Goal: Information Seeking & Learning: Check status

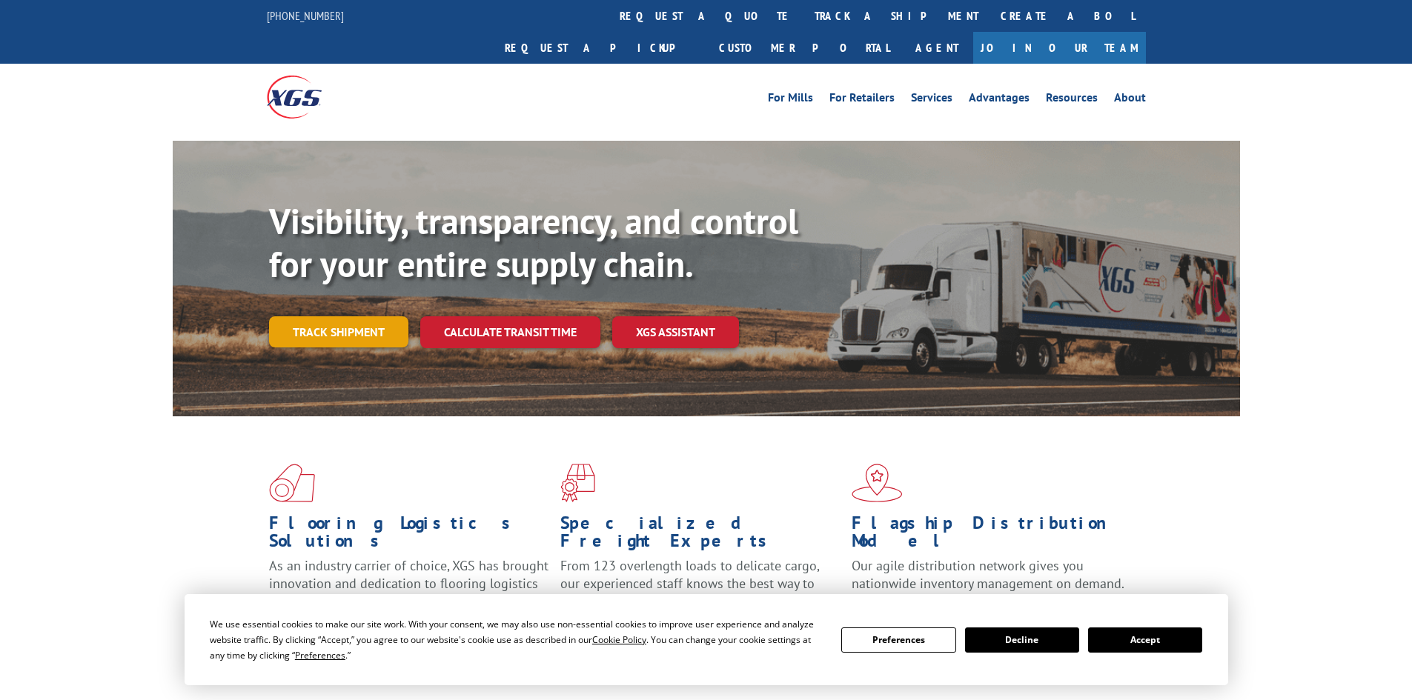
click at [330, 316] on link "Track shipment" at bounding box center [338, 331] width 139 height 31
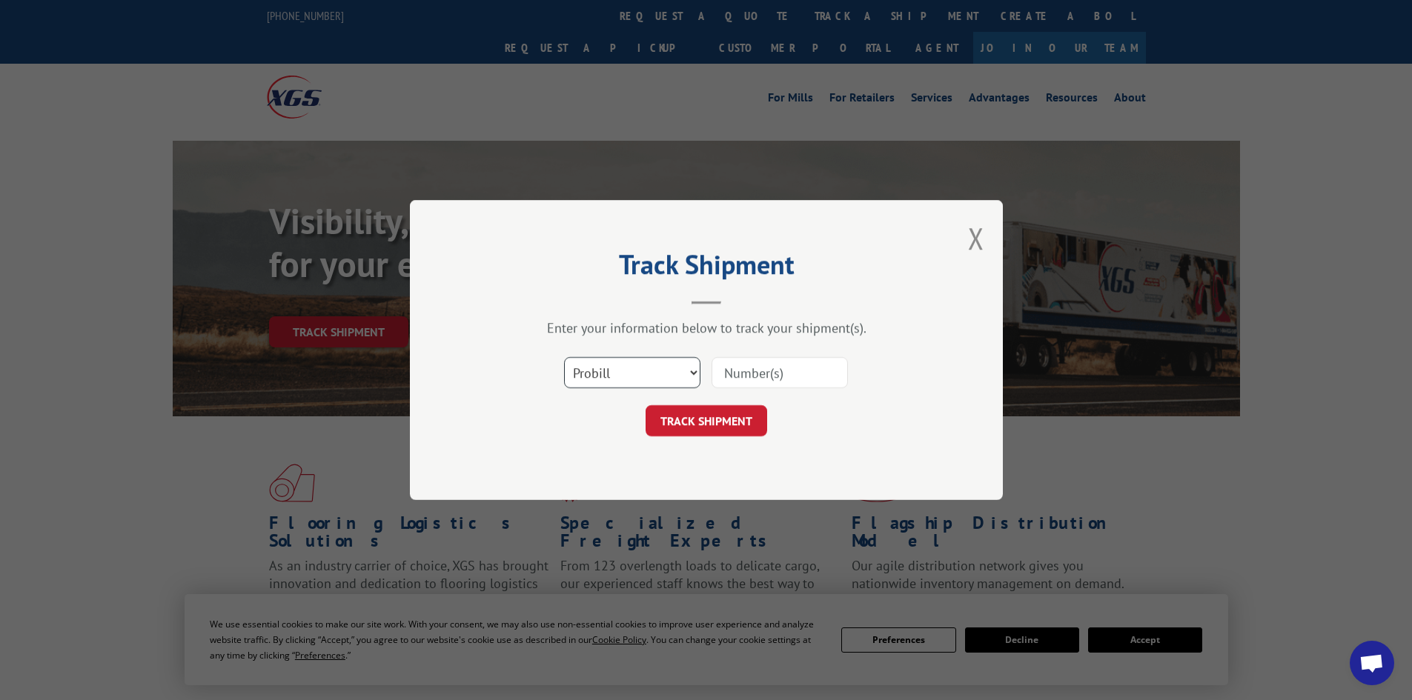
click at [635, 373] on select "Select category... Probill BOL PO" at bounding box center [632, 372] width 136 height 31
select select "po"
click at [564, 357] on select "Select category... Probill BOL PO" at bounding box center [632, 372] width 136 height 31
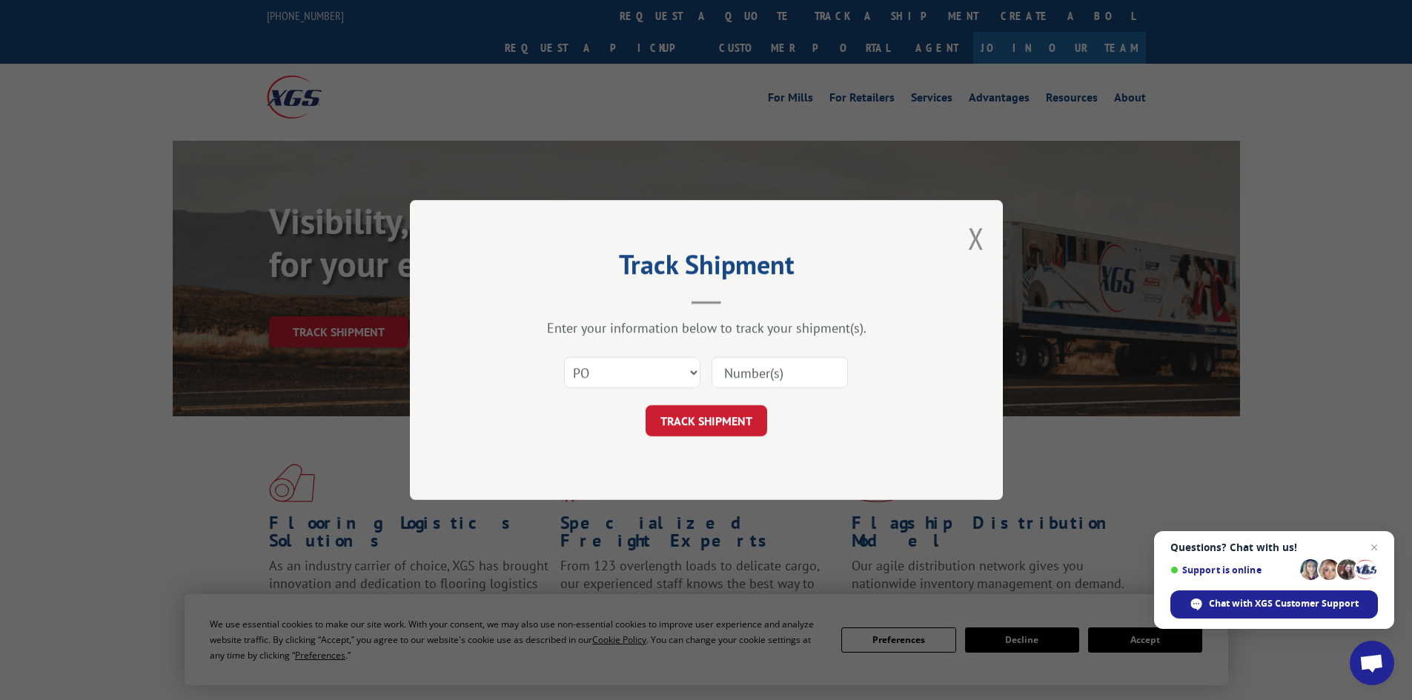
click at [762, 379] on input at bounding box center [779, 372] width 136 height 31
paste input "32500672"
type input "32500672"
click at [696, 419] on button "TRACK SHIPMENT" at bounding box center [706, 420] width 122 height 31
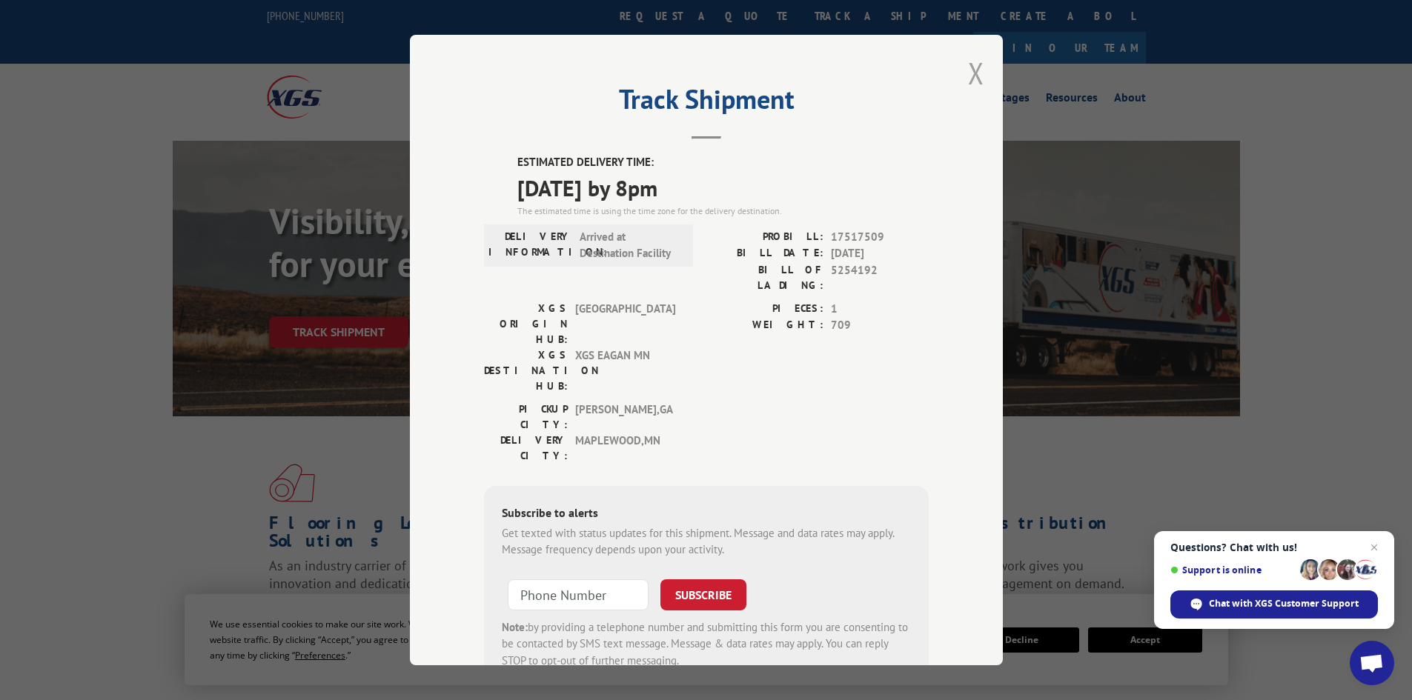
click at [968, 73] on button "Close modal" at bounding box center [976, 72] width 16 height 39
